Goal: Find specific page/section: Find specific page/section

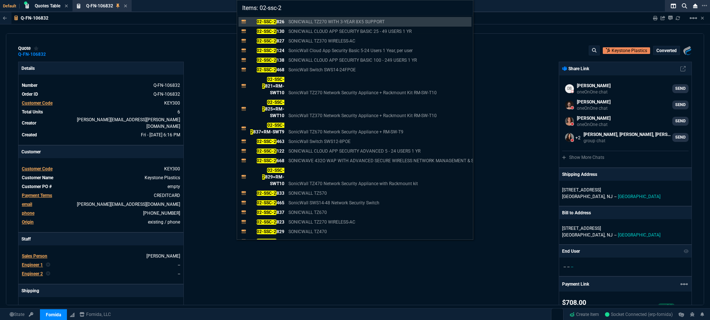
select select "18: totals"
click at [527, 75] on div "Items: 02-ssc-2 02-SSC-2 826 SONICWALL TZ270 WITH 3-YEAR 8X5 SUPPORT 02-SSC-2 1…" at bounding box center [355, 160] width 710 height 320
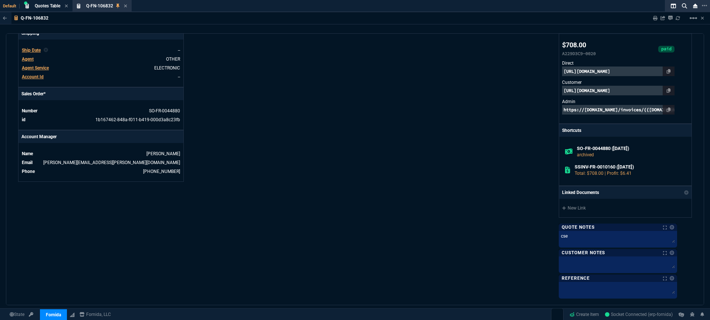
scroll to position [415, 0]
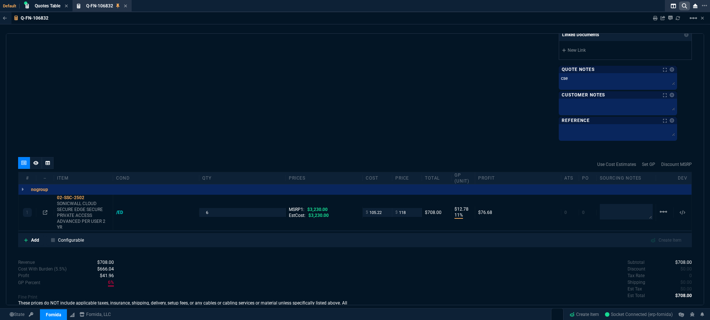
click at [686, 7] on icon at bounding box center [683, 5] width 5 height 5
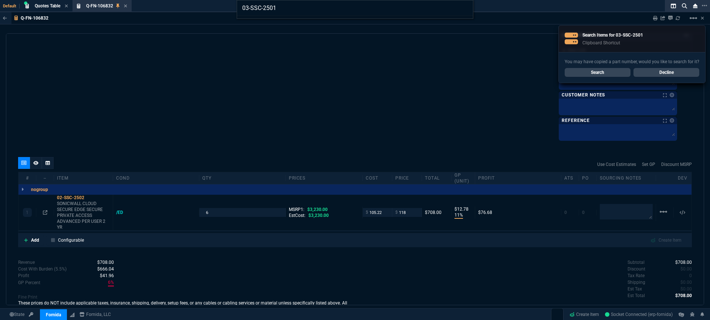
type input "03-SSC-2501"
drag, startPoint x: 578, startPoint y: 63, endPoint x: 579, endPoint y: 67, distance: 3.8
click at [577, 64] on div "03-SSC-2501" at bounding box center [355, 160] width 710 height 320
click at [581, 69] on div "You may have copied a part number, would you like to search for it? Search Decl…" at bounding box center [631, 67] width 146 height 31
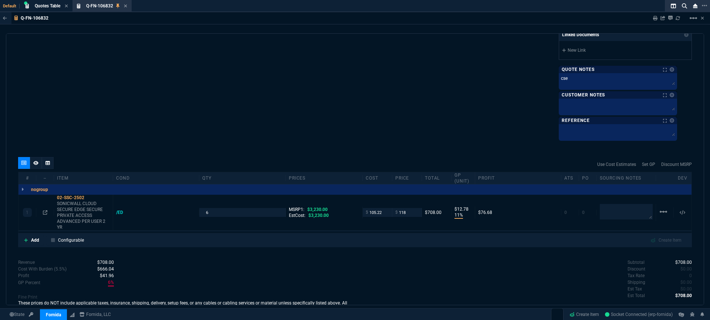
click at [589, 72] on p "Quote Notes" at bounding box center [577, 70] width 33 height 6
click at [685, 7] on icon at bounding box center [683, 5] width 5 height 5
type input "03-SSC-2501"
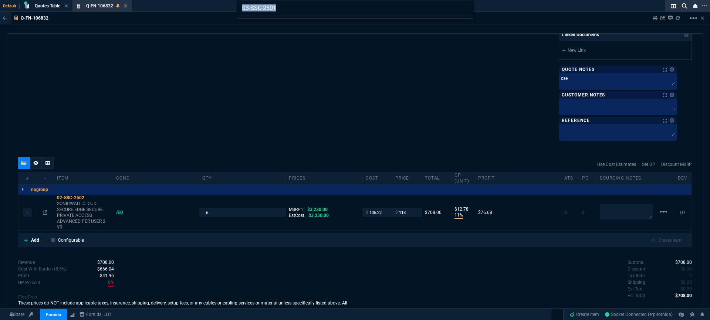
drag, startPoint x: 481, startPoint y: 7, endPoint x: 205, endPoint y: 5, distance: 275.7
click at [205, 5] on div "03-SSC-2501" at bounding box center [355, 160] width 710 height 320
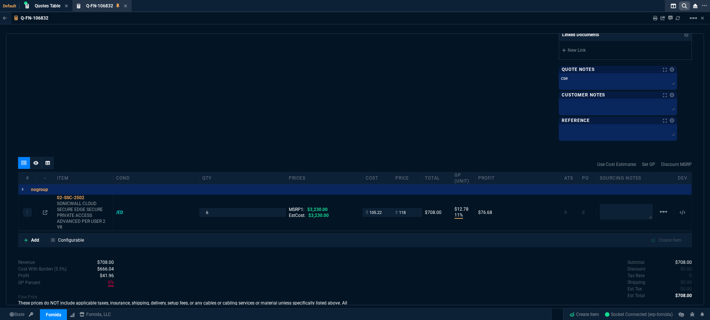
click at [685, 8] on fa-icon at bounding box center [683, 6] width 5 height 6
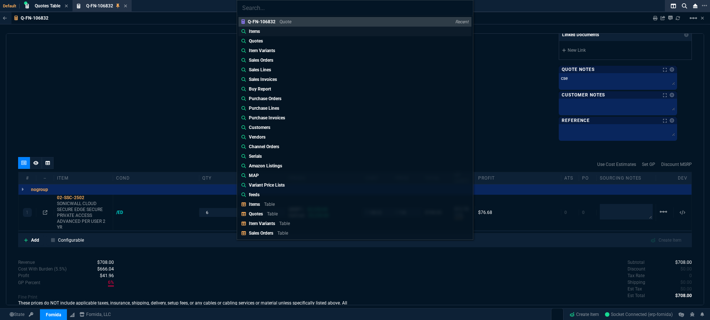
click at [262, 31] on div "Items" at bounding box center [256, 31] width 14 height 7
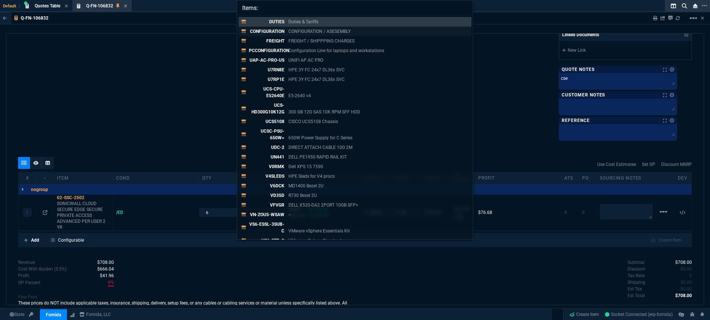
paste input "03-SSC-2501"
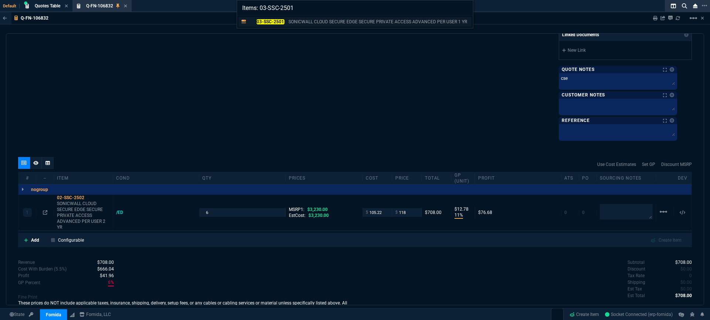
type input "Items: 03-SSC-2501"
click at [309, 25] on link "03-SSC-2501 SONICWALL CLOUD SECURE EDGE SECURE PRIVATE ACCESS ADVANCED PER USER…" at bounding box center [354, 22] width 233 height 10
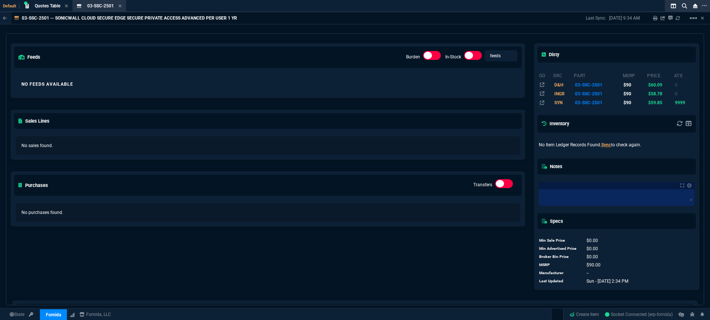
scroll to position [0, 0]
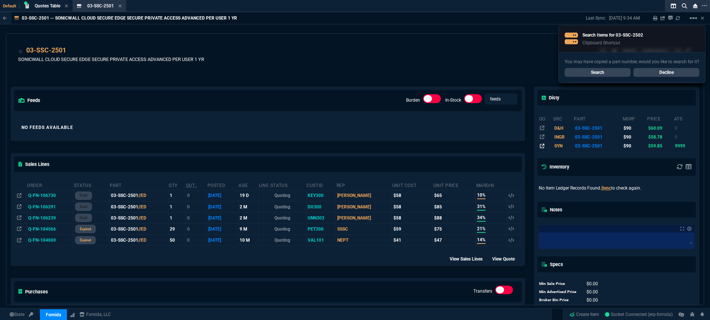
click at [540, 149] on nx-icon at bounding box center [542, 145] width 4 height 5
click at [612, 75] on link "Search" at bounding box center [597, 72] width 66 height 9
